Goal: Task Accomplishment & Management: Use online tool/utility

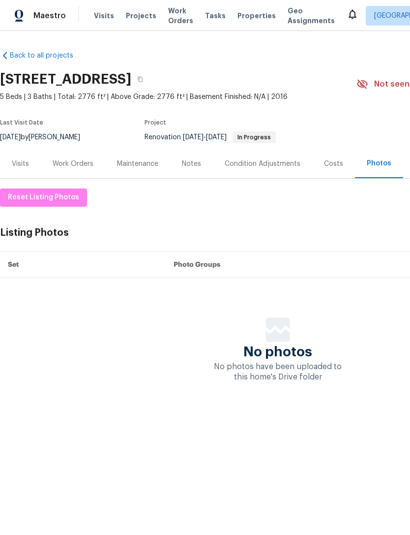
click at [247, 19] on span "Properties" at bounding box center [257, 16] width 38 height 10
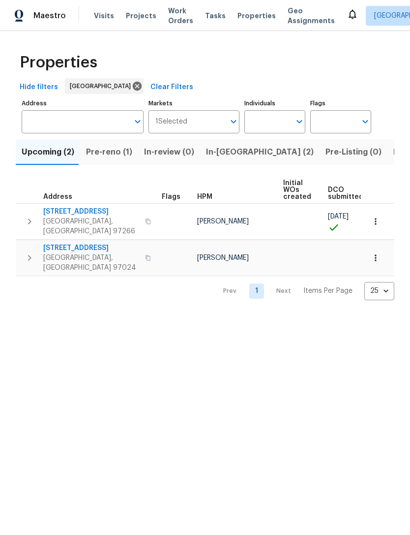
click at [106, 151] on span "Pre-reno (1)" at bounding box center [109, 152] width 46 height 14
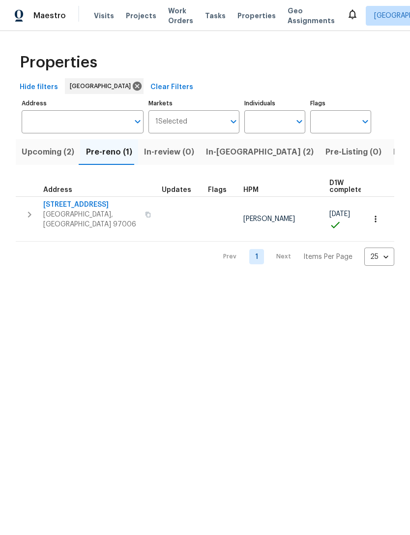
click at [31, 210] on icon "button" at bounding box center [30, 215] width 12 height 12
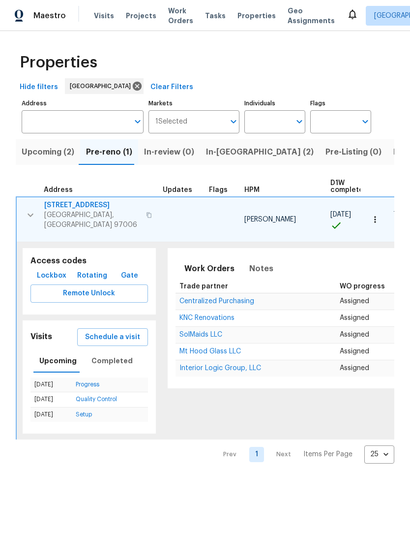
click at [379, 214] on icon "button" at bounding box center [375, 219] width 10 height 10
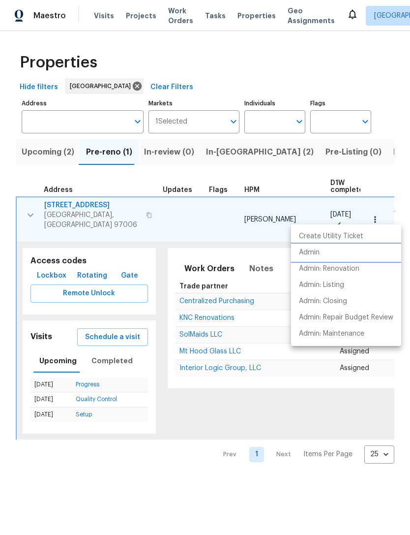
click at [318, 251] on p "Admin" at bounding box center [309, 252] width 21 height 10
